Goal: Book appointment/travel/reservation

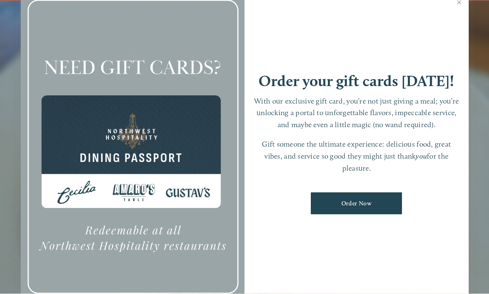
scroll to position [17, 0]
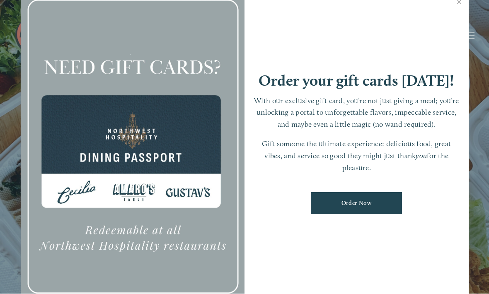
click at [460, 9] on link "Close" at bounding box center [459, 3] width 16 height 23
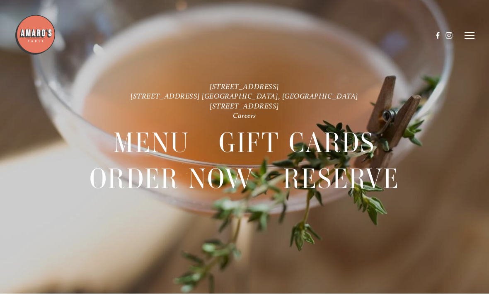
click at [430, 117] on div "1220 Main St. Ste. 100, Vancouver, WA 816 NE 98th Cir. Vancouver, WA 1300 Mt St…" at bounding box center [244, 147] width 489 height 130
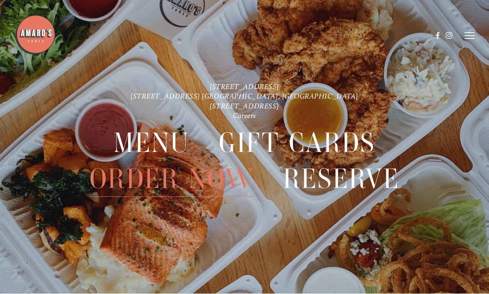
click at [473, 38] on icon at bounding box center [470, 35] width 10 height 7
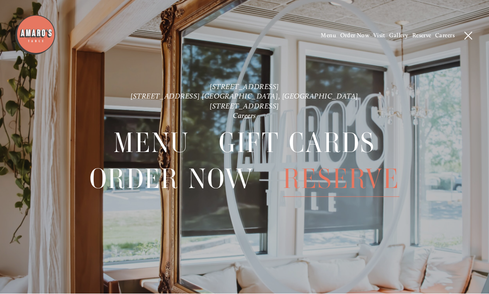
click at [400, 39] on span "Gallery" at bounding box center [398, 35] width 19 height 7
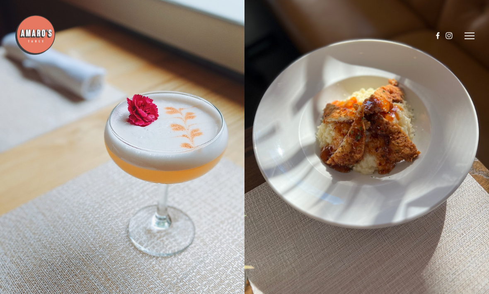
scroll to position [9627, 0]
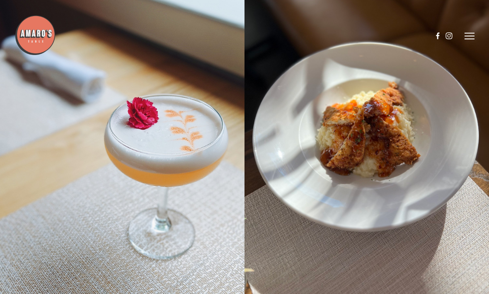
click at [471, 35] on icon at bounding box center [470, 35] width 10 height 7
click at [328, 38] on span "Menu" at bounding box center [328, 35] width 15 height 7
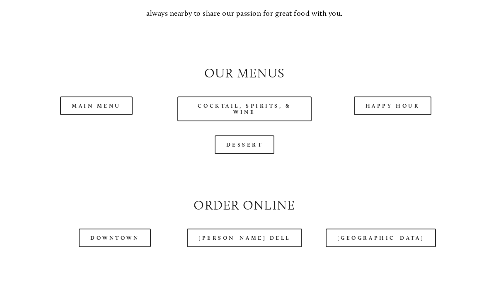
scroll to position [710, 0]
click at [391, 107] on link "Happy Hour" at bounding box center [393, 106] width 78 height 19
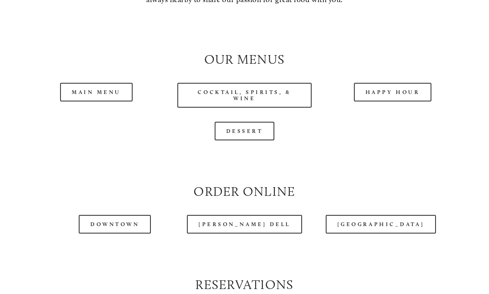
click at [107, 95] on link "Main Menu" at bounding box center [96, 92] width 73 height 19
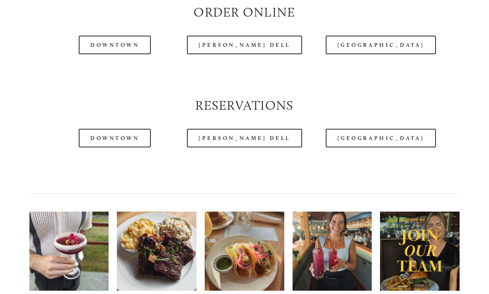
scroll to position [904, 0]
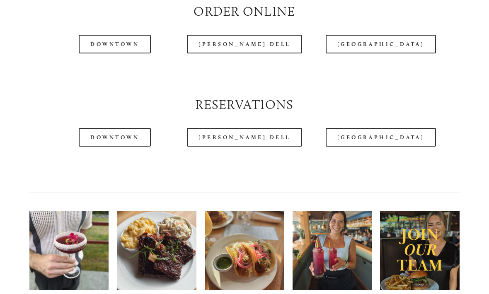
click at [129, 146] on link "Downtown" at bounding box center [115, 137] width 72 height 19
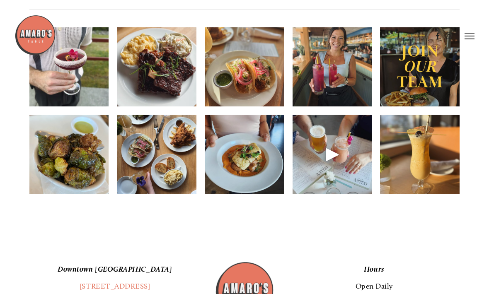
scroll to position [1087, 0]
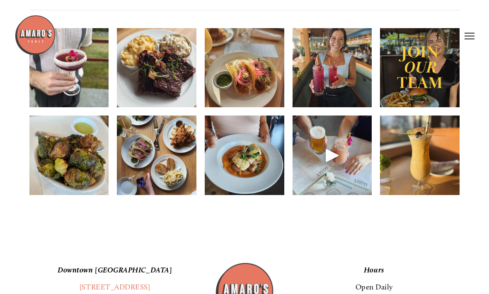
click at [175, 188] on img at bounding box center [157, 155] width 80 height 99
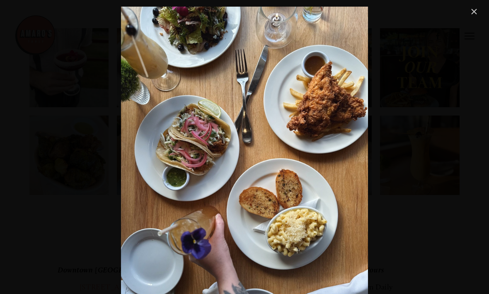
click at [478, 12] on link "Close" at bounding box center [474, 12] width 10 height 10
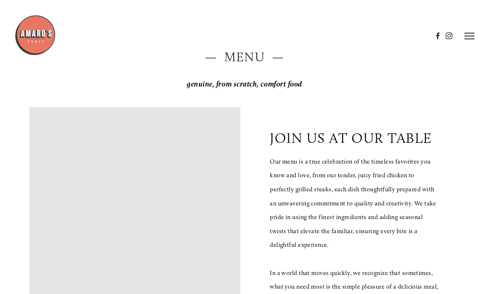
scroll to position [0, 0]
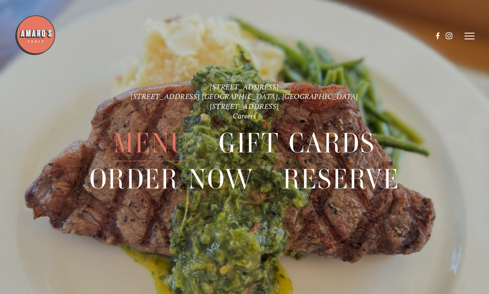
scroll to position [17, 0]
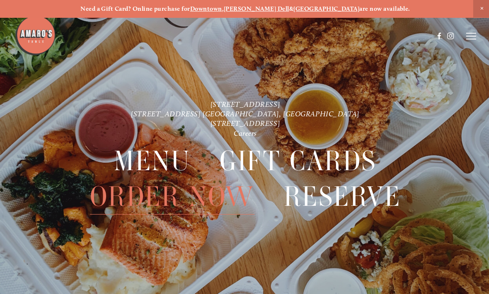
click at [471, 36] on line at bounding box center [470, 36] width 10 height 0
click at [396, 36] on span "Gallery" at bounding box center [398, 35] width 19 height 7
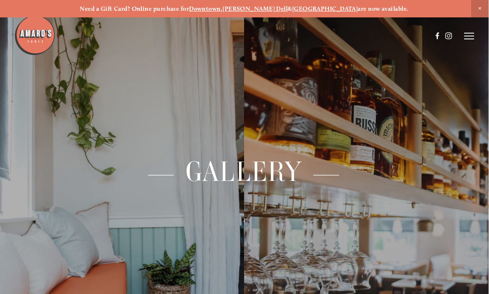
click at [469, 39] on line at bounding box center [470, 39] width 10 height 0
click at [423, 39] on span "Reserve" at bounding box center [421, 35] width 19 height 7
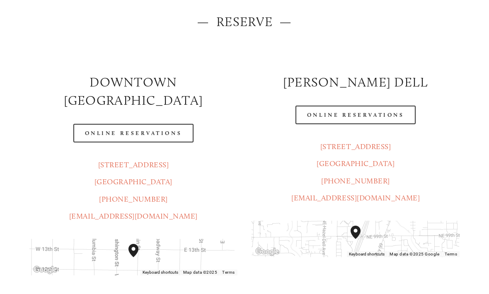
scroll to position [99, 0]
click at [129, 124] on link "Online Reservations" at bounding box center [133, 133] width 120 height 19
